Goal: Task Accomplishment & Management: Use online tool/utility

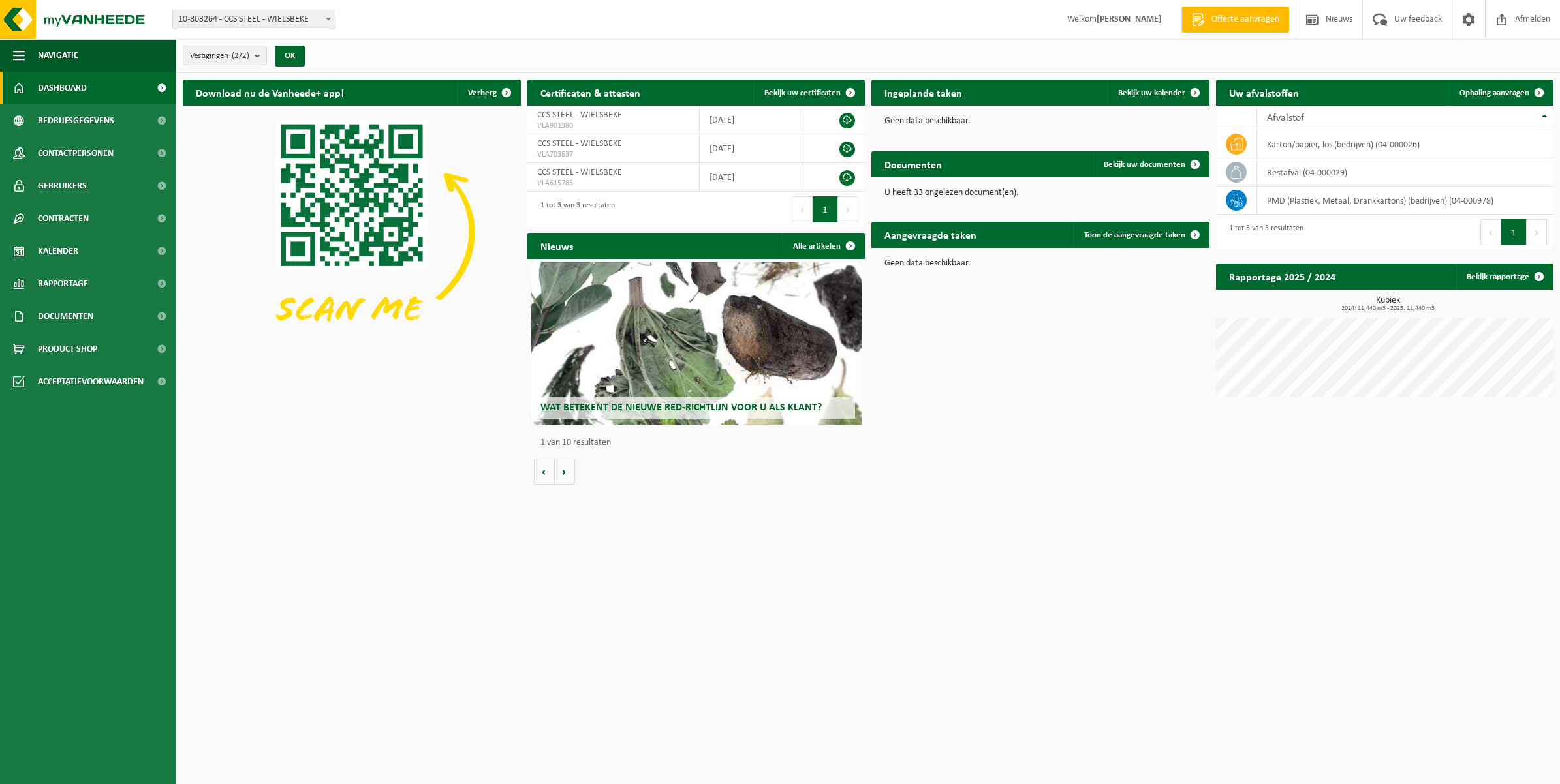
click at [88, 85] on link "Dashboard" at bounding box center [88, 88] width 176 height 32
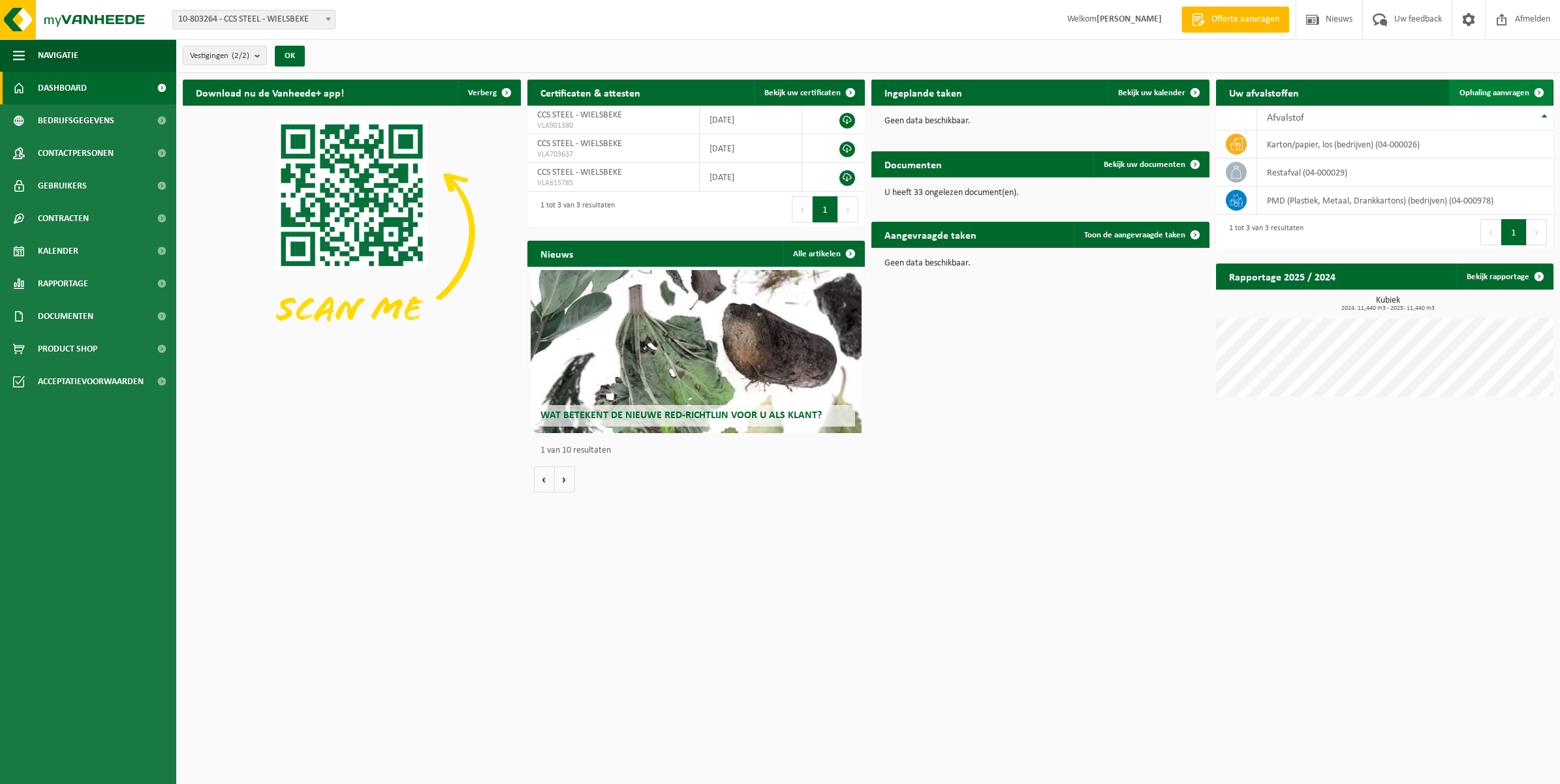
click at [1490, 90] on span "Ophaling aanvragen" at bounding box center [1494, 92] width 70 height 8
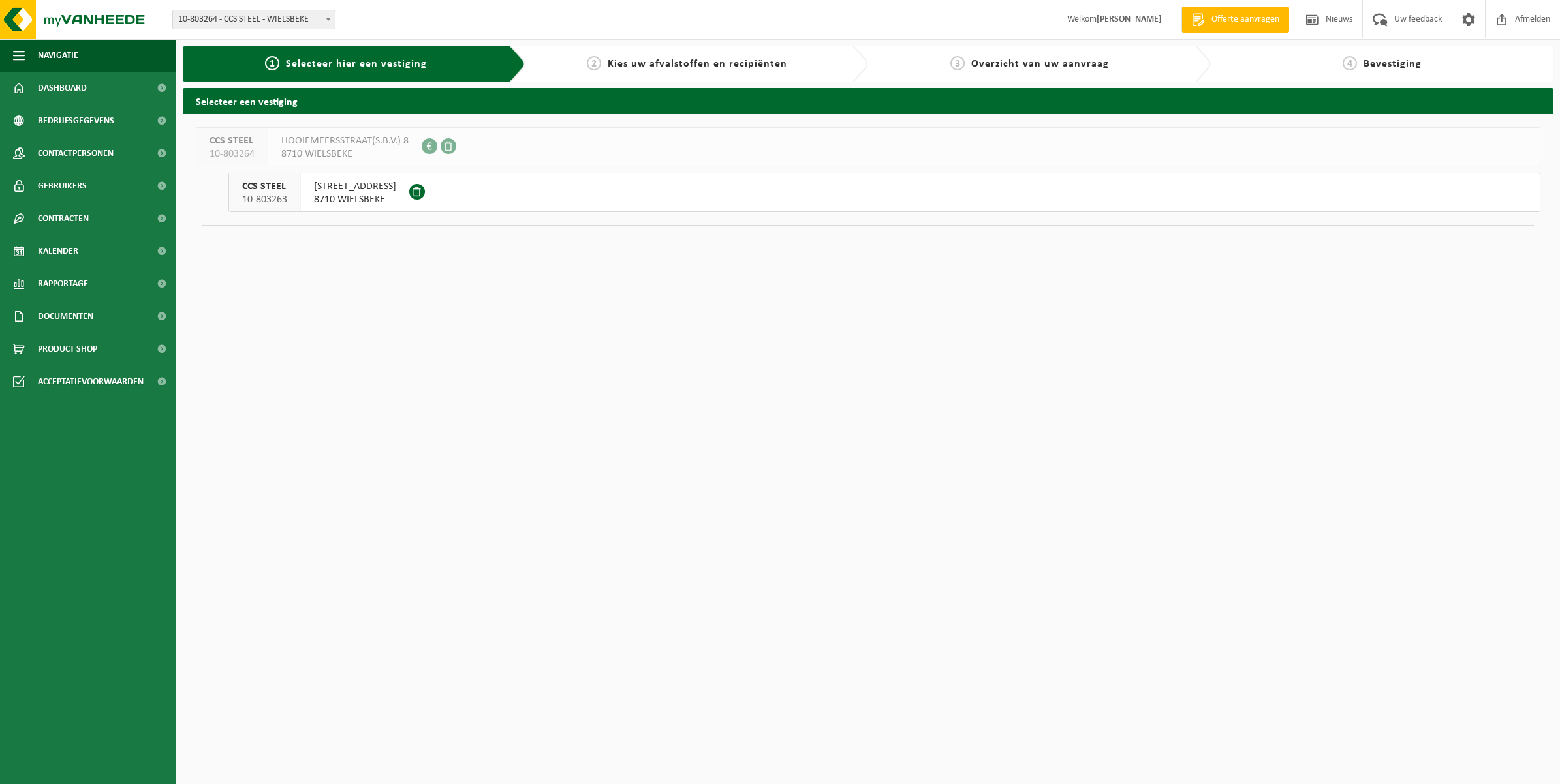
click at [455, 189] on button "CCS STEEL 10-803263 HOOIEMEERSSTRAAT 17A 8710 WIELSBEKE" at bounding box center [884, 192] width 1312 height 40
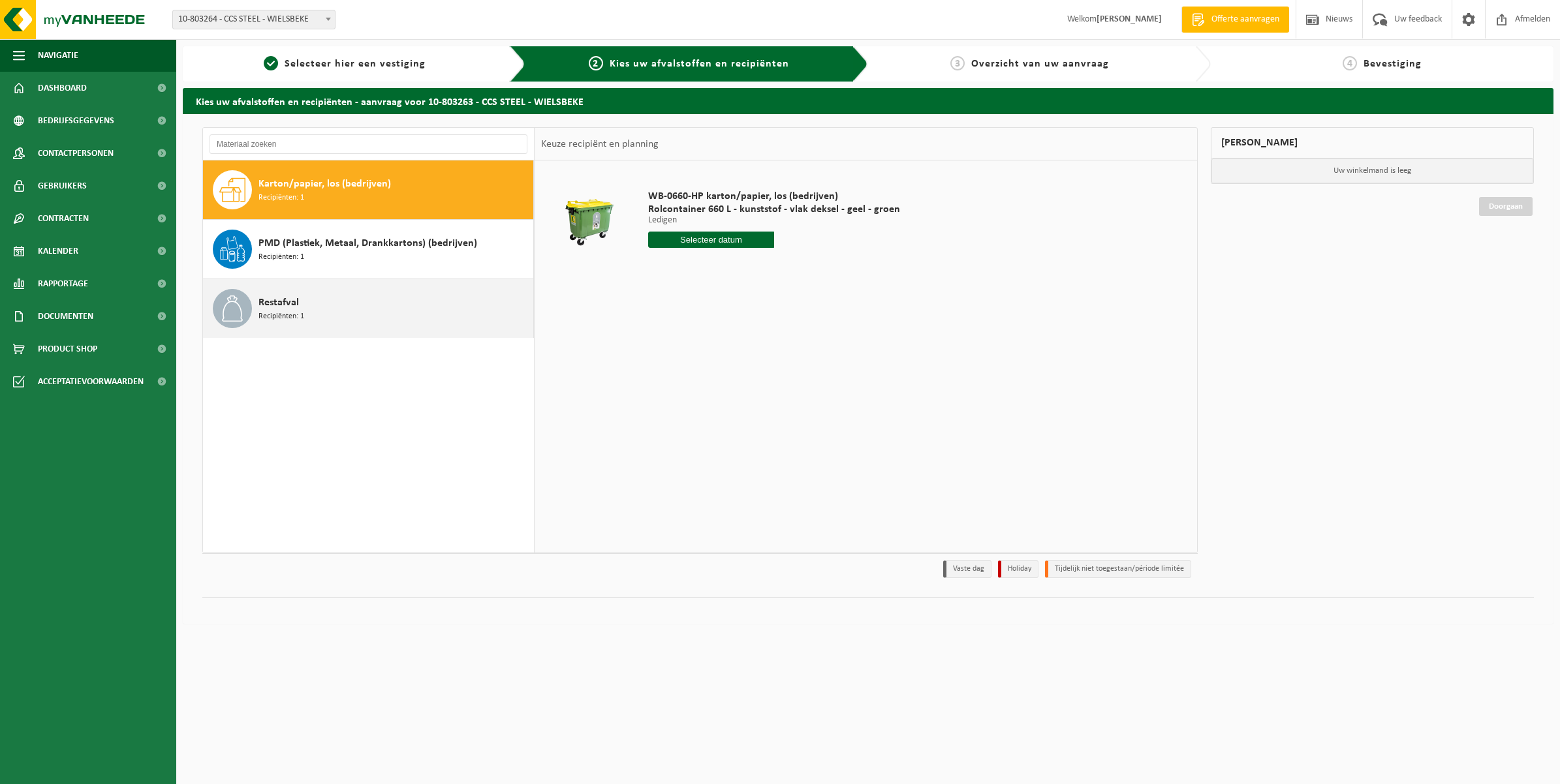
click at [397, 310] on div "Restafval Recipiënten: 1" at bounding box center [394, 309] width 271 height 40
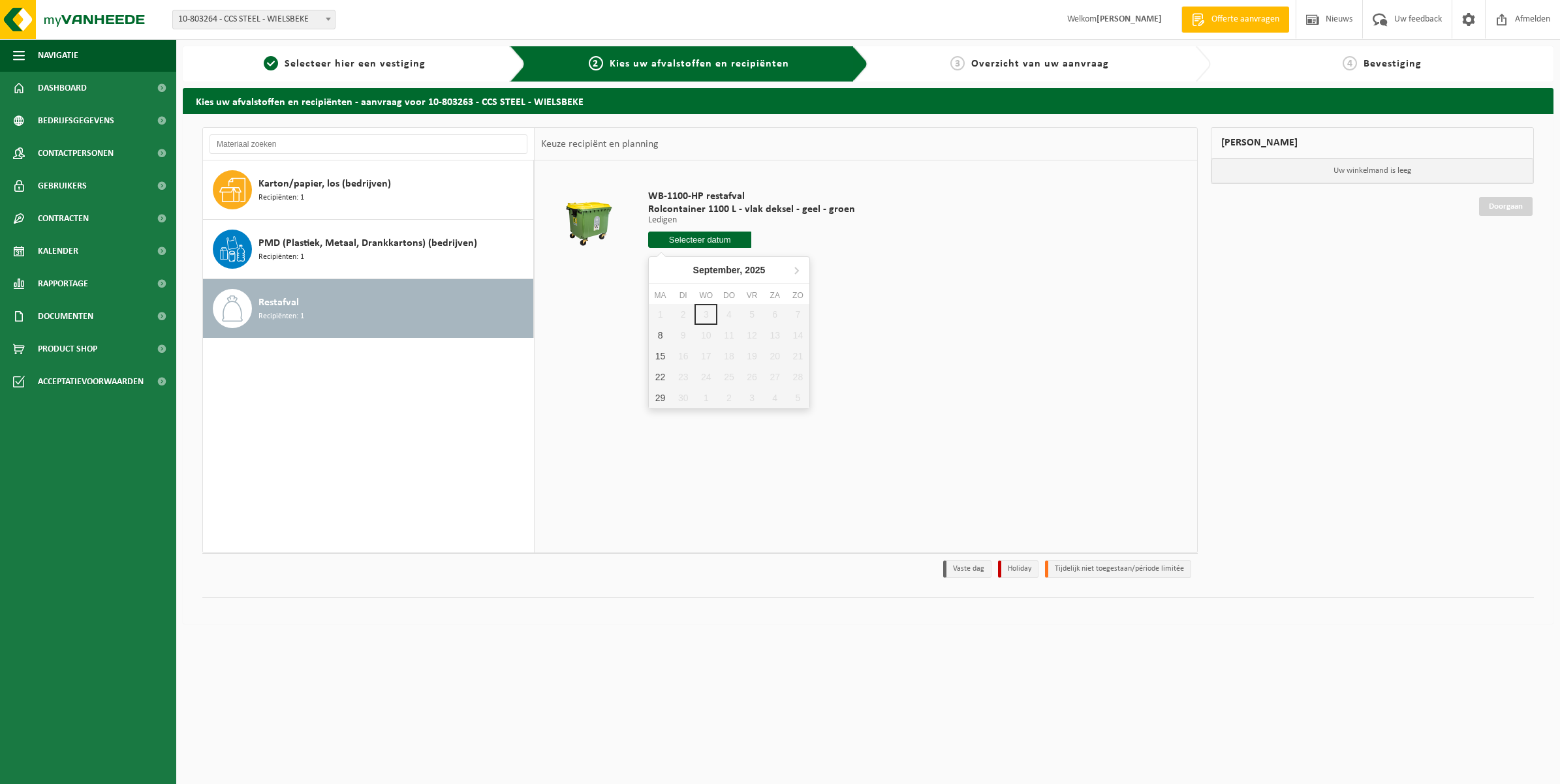
click at [702, 238] on input "text" at bounding box center [699, 240] width 103 height 16
click at [662, 353] on div "15" at bounding box center [660, 356] width 22 height 21
type input "Van [DATE]"
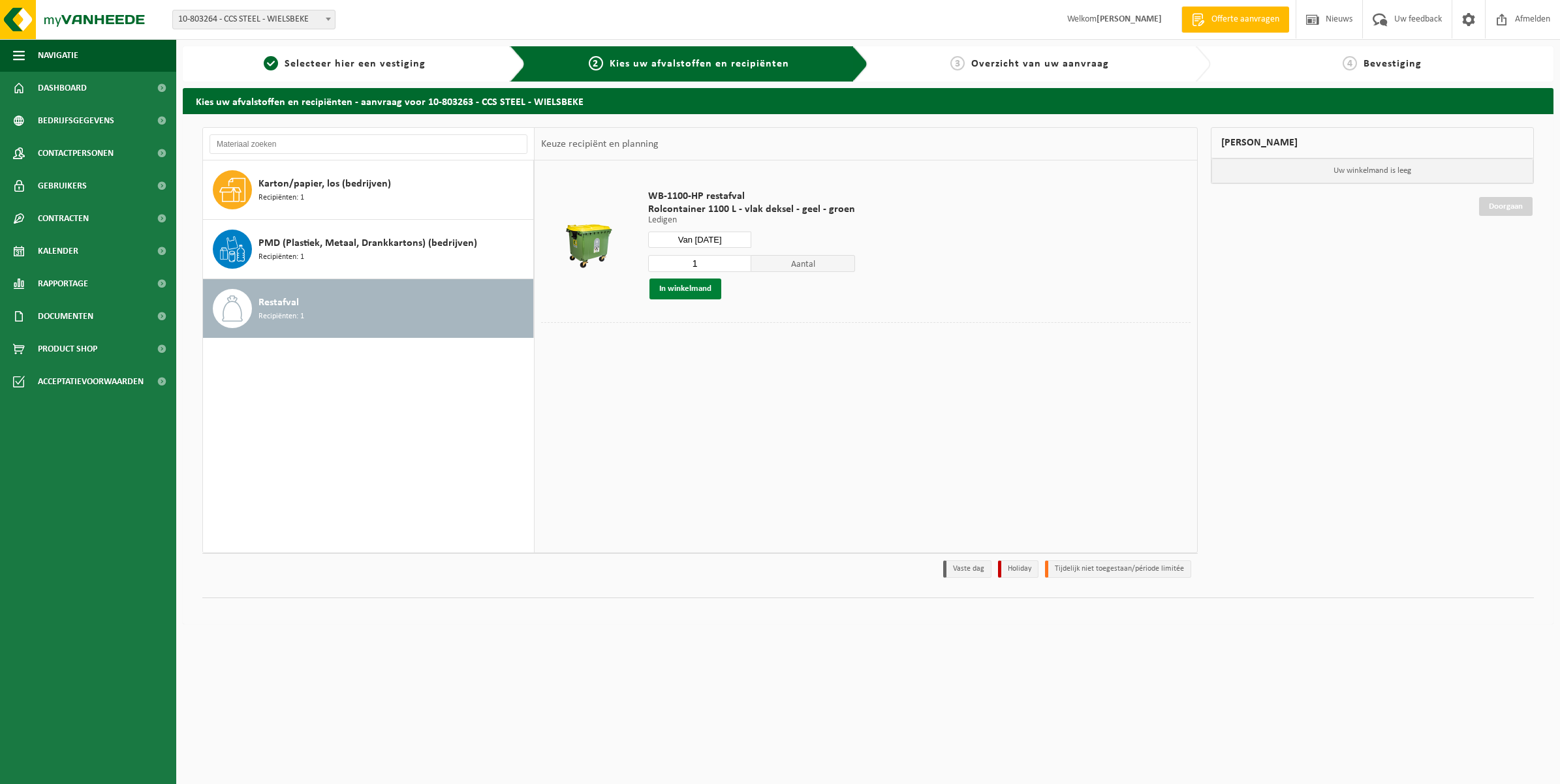
click at [678, 295] on button "In winkelmand" at bounding box center [686, 288] width 72 height 21
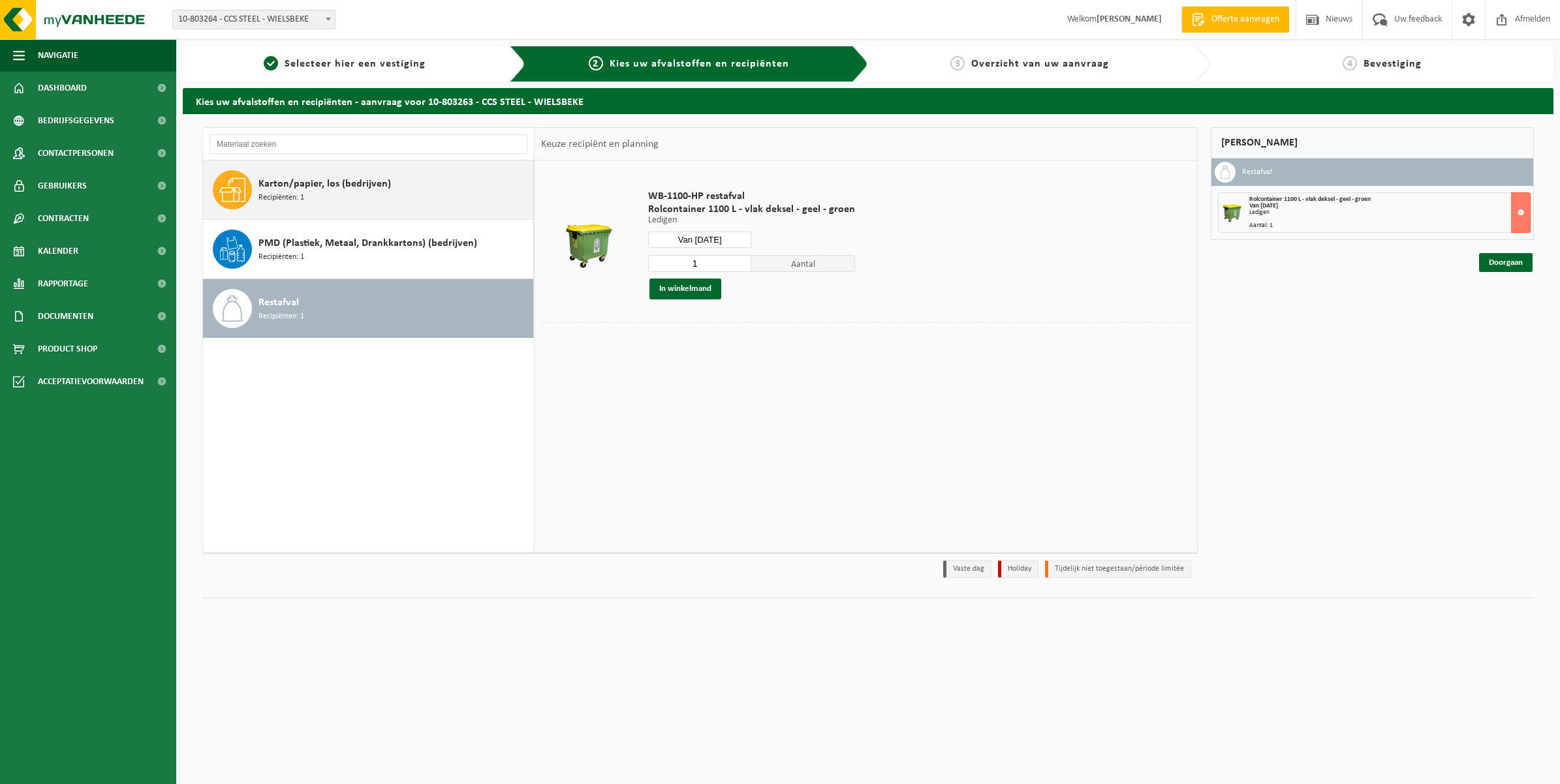
click at [439, 181] on div "Karton/papier, los (bedrijven) Recipiënten: 1" at bounding box center [394, 190] width 271 height 40
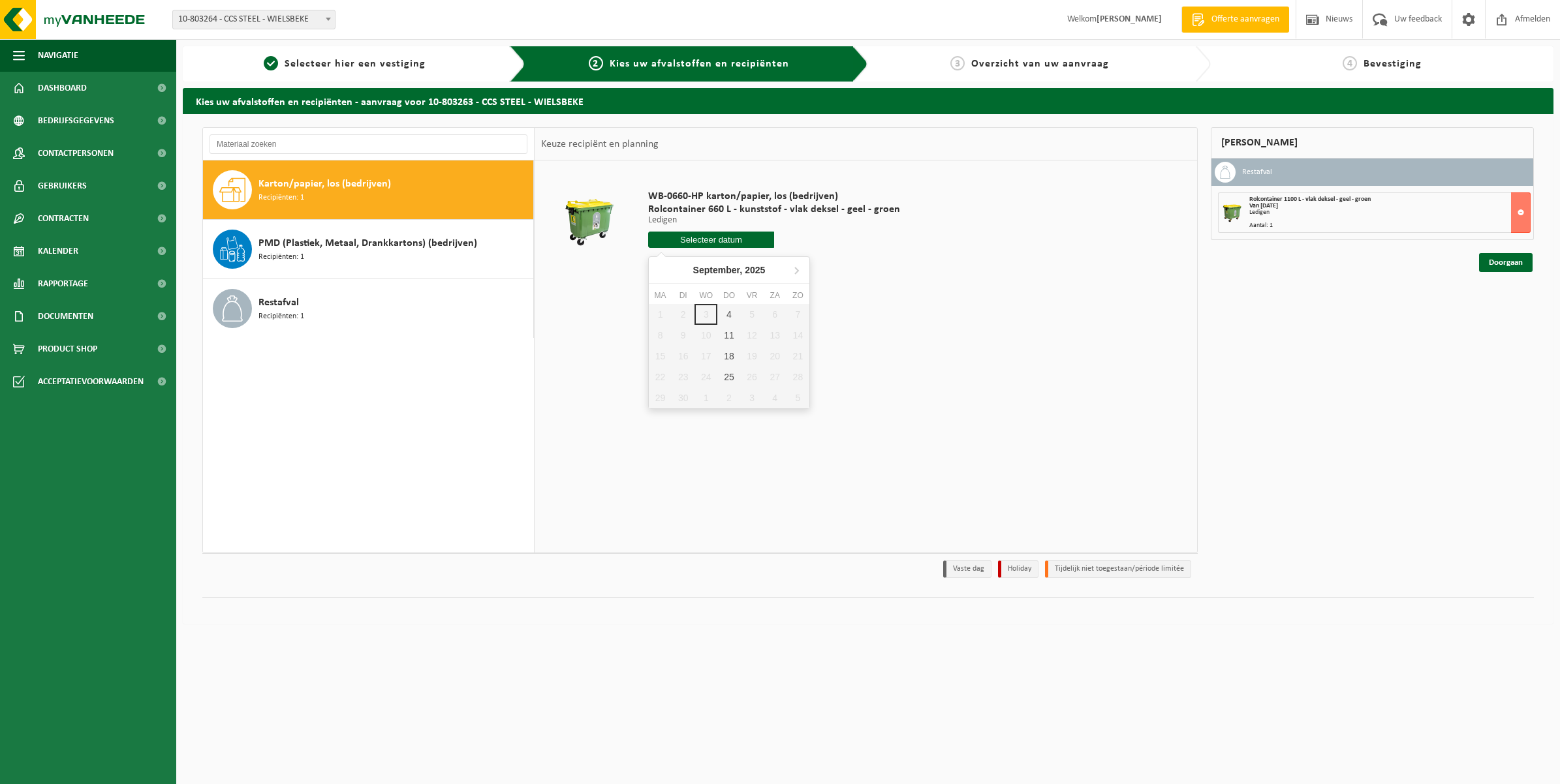
click at [713, 242] on input "text" at bounding box center [711, 240] width 126 height 16
click at [730, 331] on div "11" at bounding box center [728, 335] width 22 height 21
type input "Van 2025-09-11"
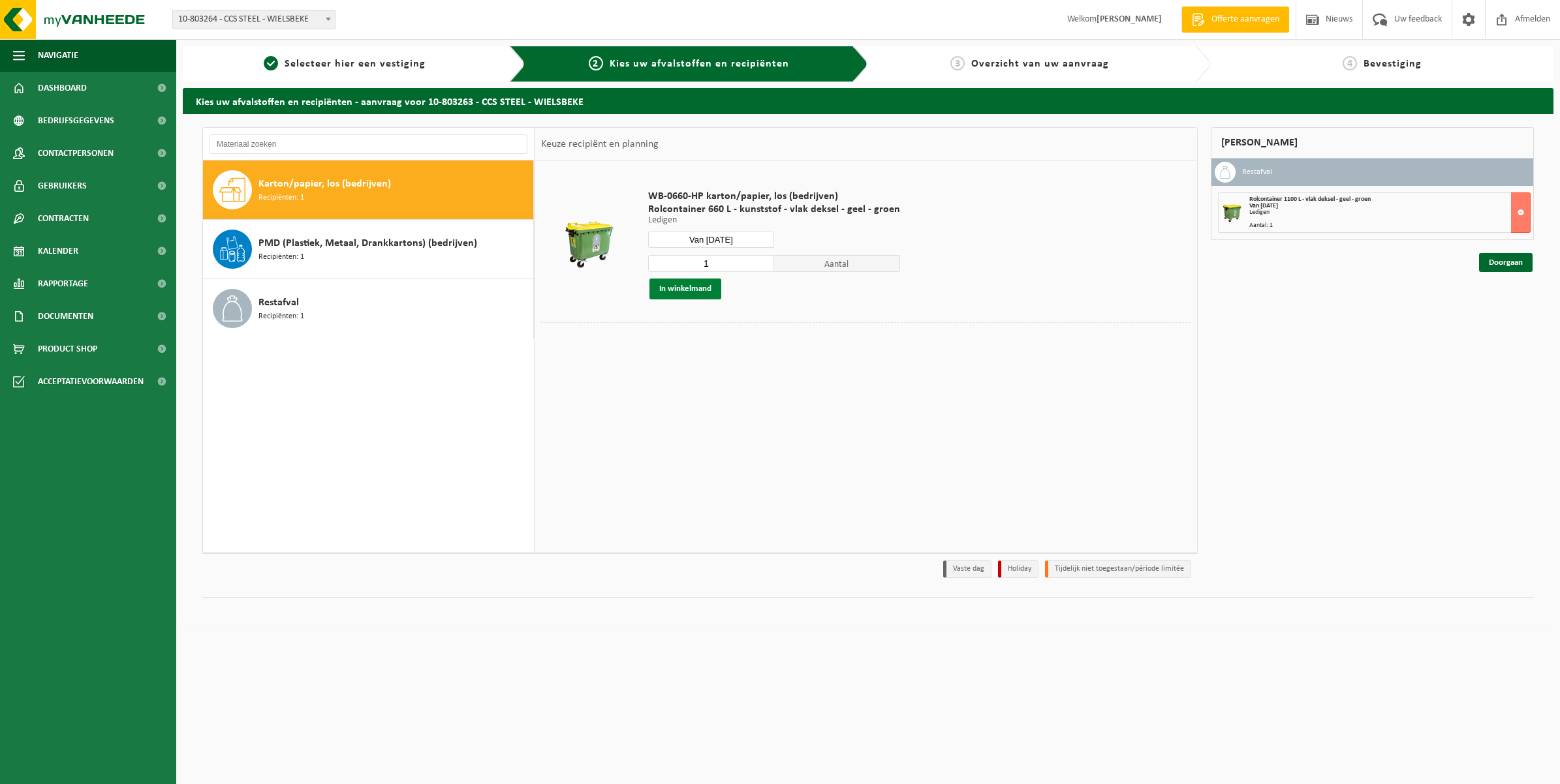
click at [700, 285] on button "In winkelmand" at bounding box center [686, 288] width 72 height 21
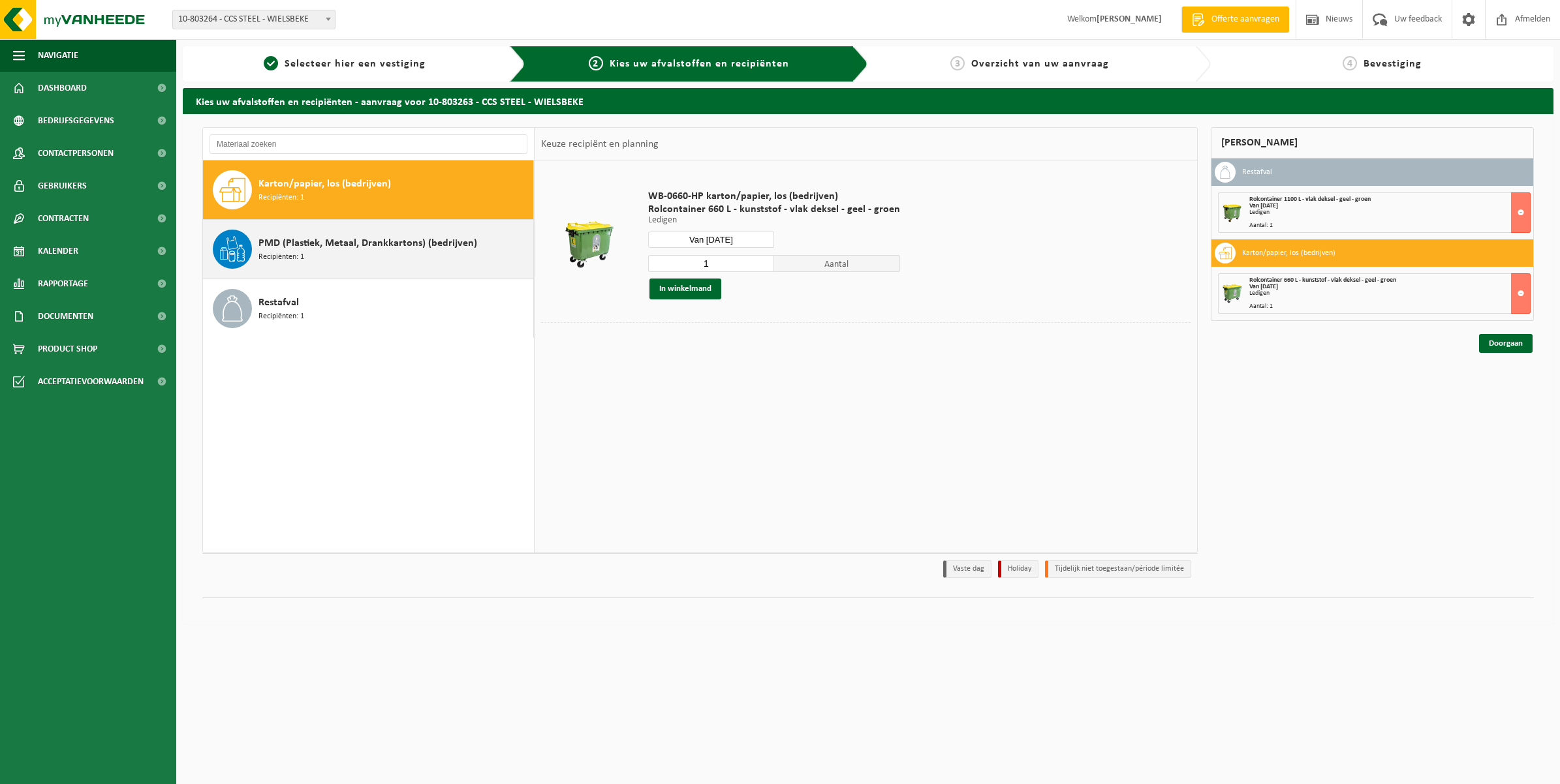
click at [448, 247] on span "PMD (Plastiek, Metaal, Drankkartons) (bedrijven)" at bounding box center [368, 242] width 218 height 15
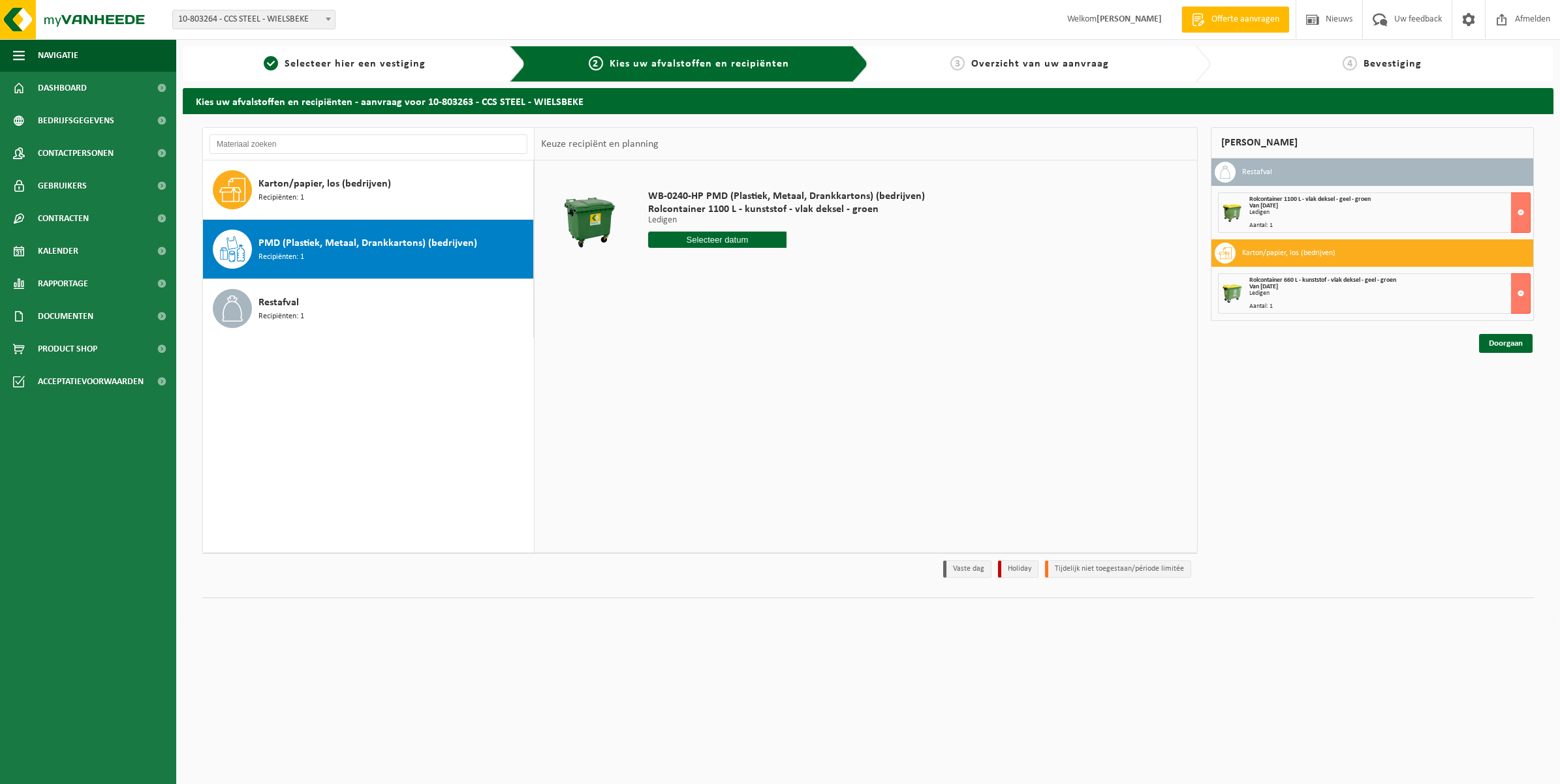
click at [707, 237] on input "text" at bounding box center [717, 240] width 138 height 16
click at [679, 380] on div "23" at bounding box center [682, 376] width 22 height 21
type input "Van 2025-09-23"
click at [703, 290] on button "In winkelmand" at bounding box center [686, 288] width 72 height 21
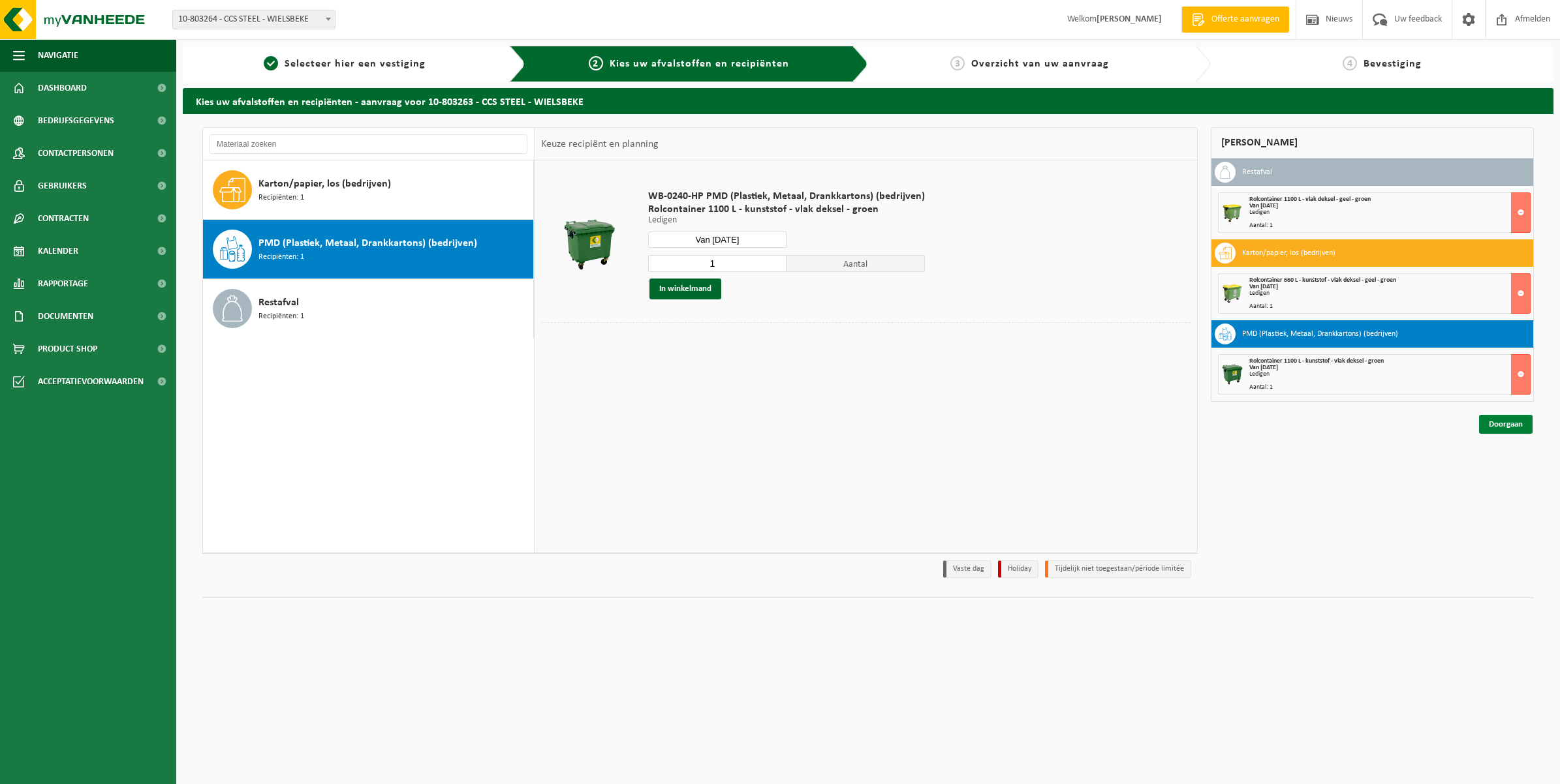
click at [1512, 427] on link "Doorgaan" at bounding box center [1506, 424] width 54 height 19
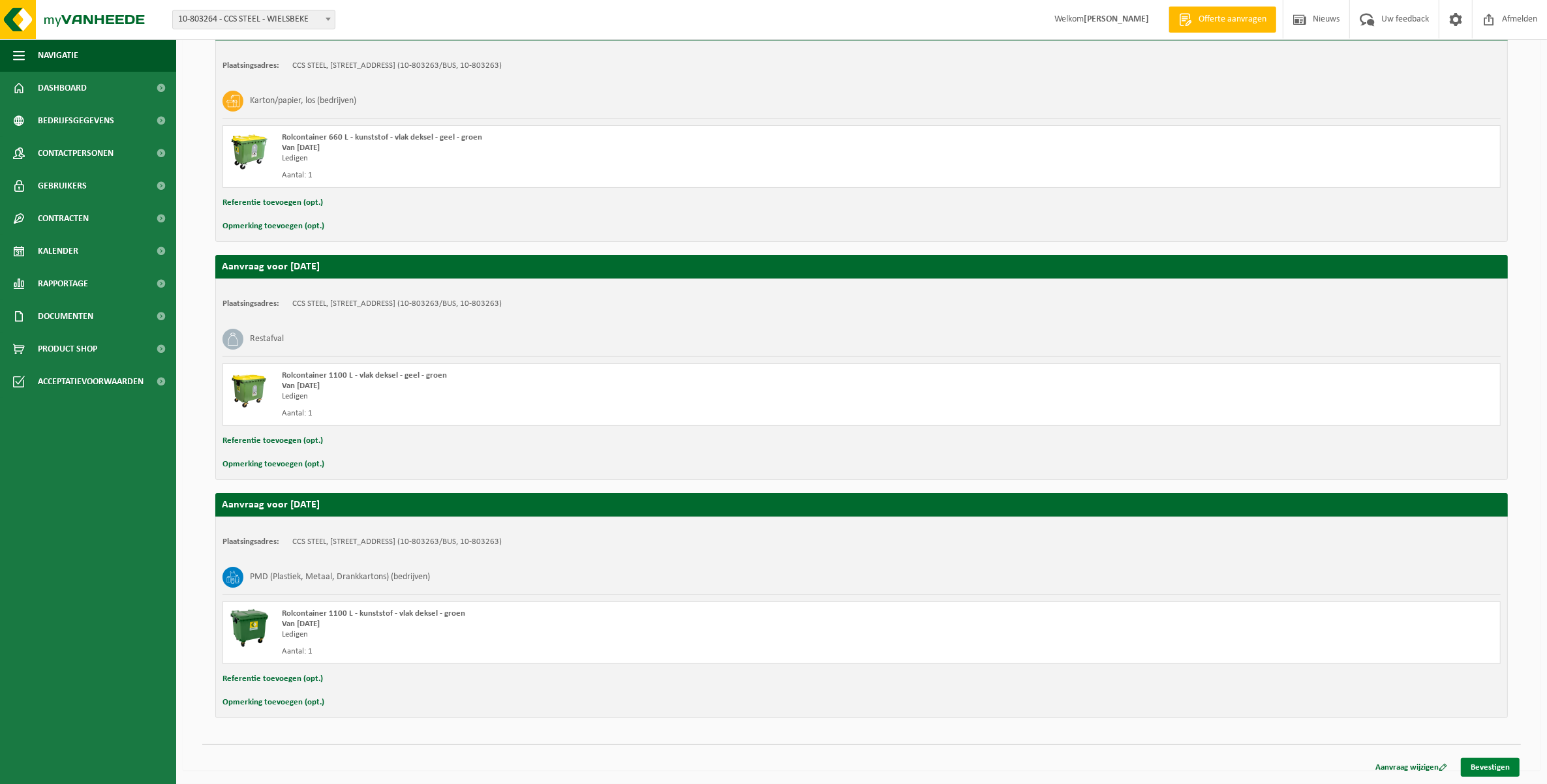
click at [1487, 771] on link "Bevestigen" at bounding box center [1490, 767] width 58 height 19
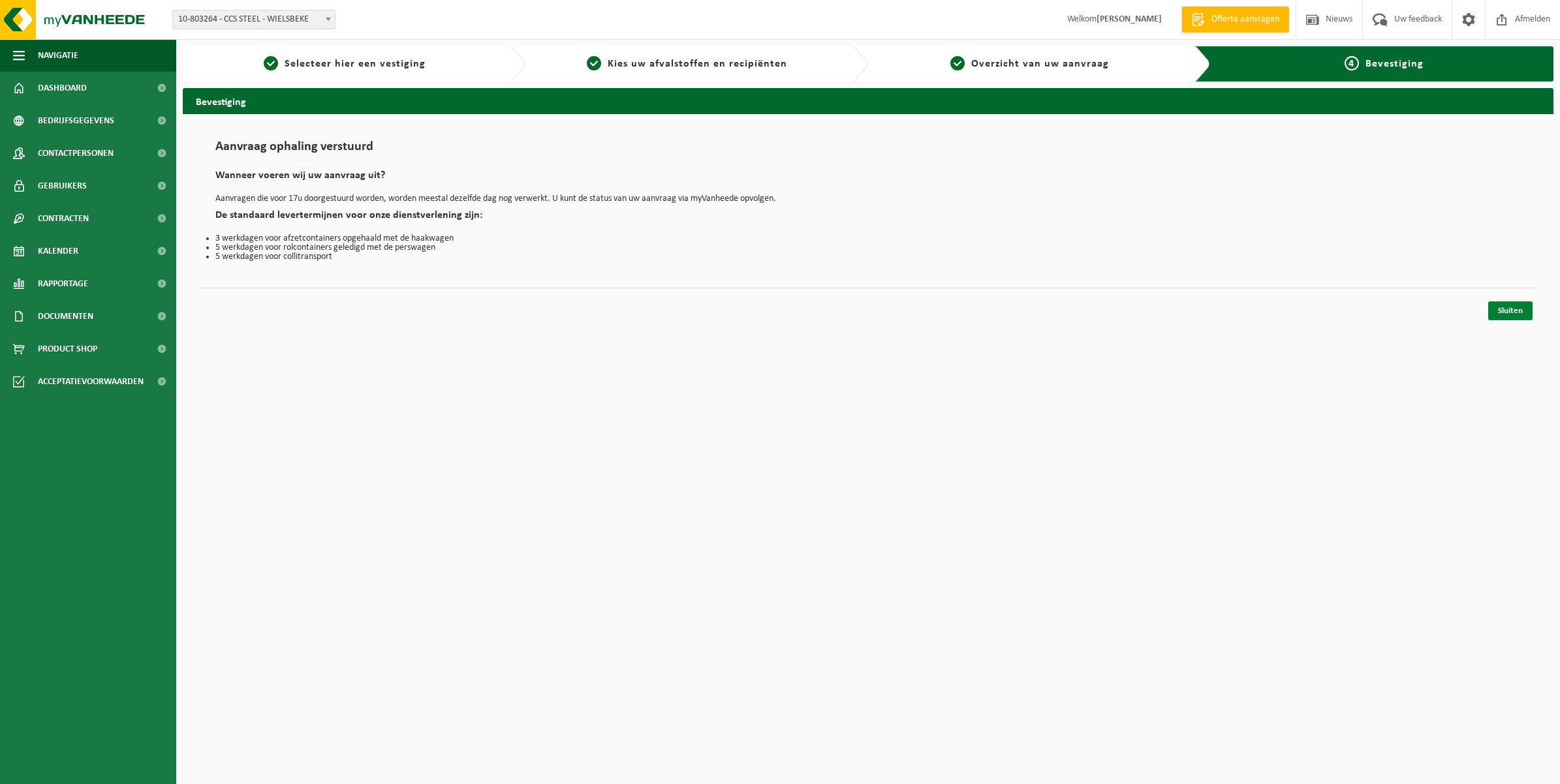
click at [1505, 311] on link "Sluiten" at bounding box center [1510, 311] width 44 height 19
